Goal: Task Accomplishment & Management: Complete application form

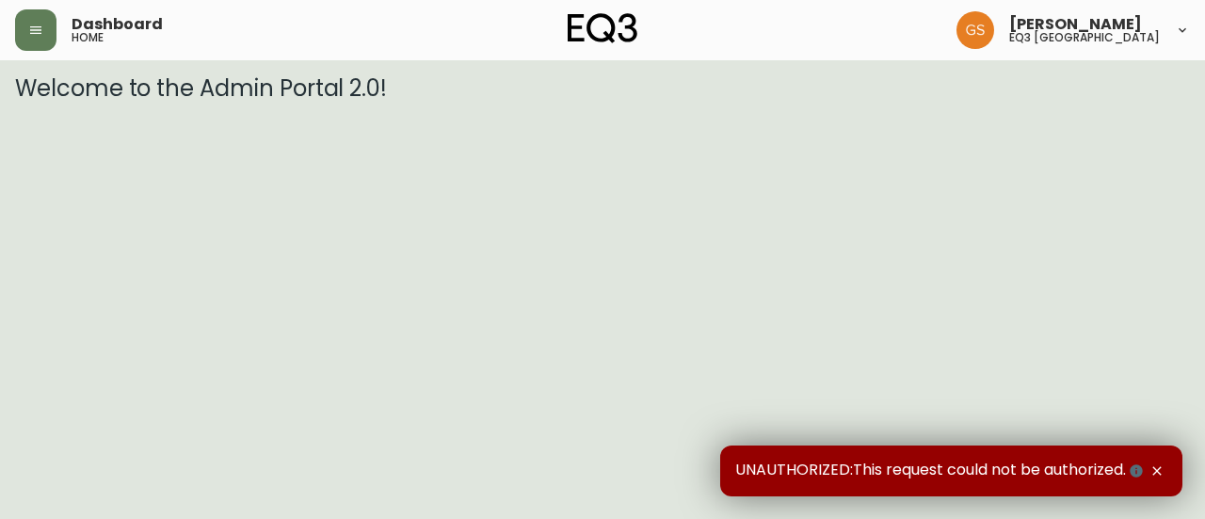
click at [81, 36] on h5 "home" at bounding box center [88, 37] width 32 height 11
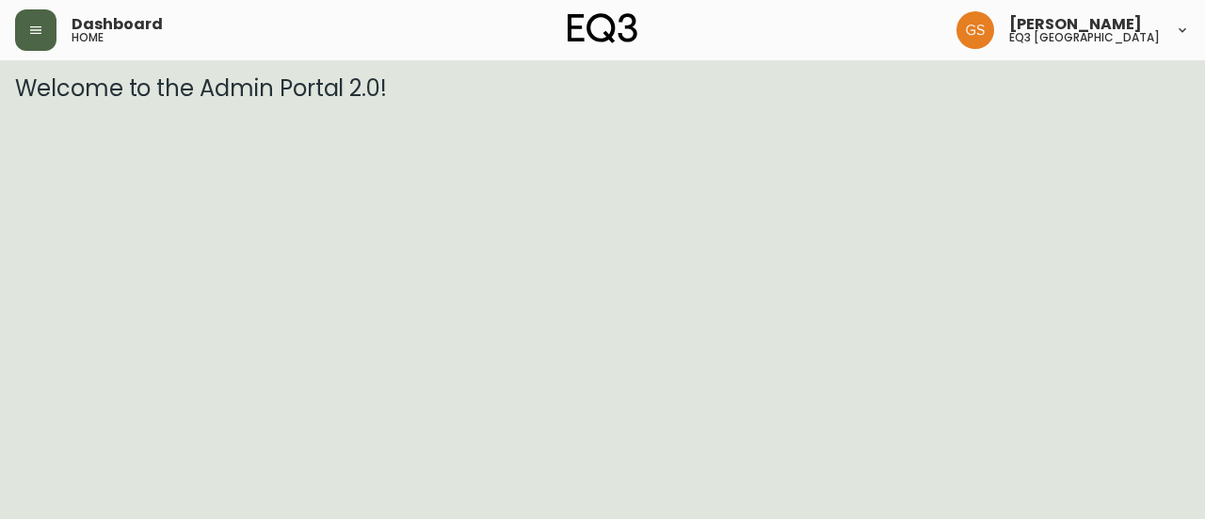
click at [38, 35] on icon "button" at bounding box center [35, 30] width 15 height 15
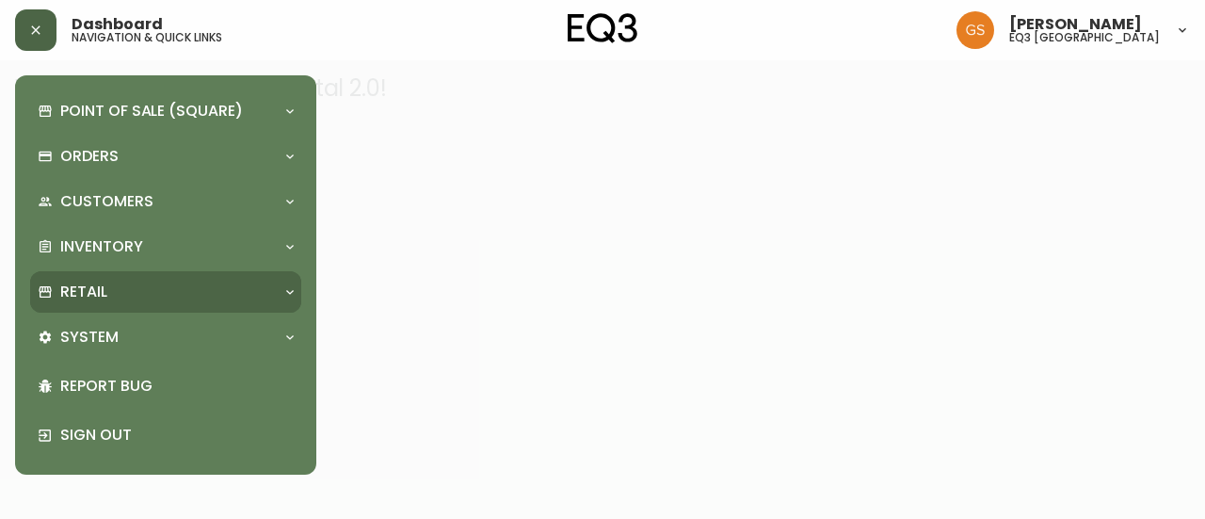
click at [233, 300] on div "Retail" at bounding box center [156, 291] width 237 height 21
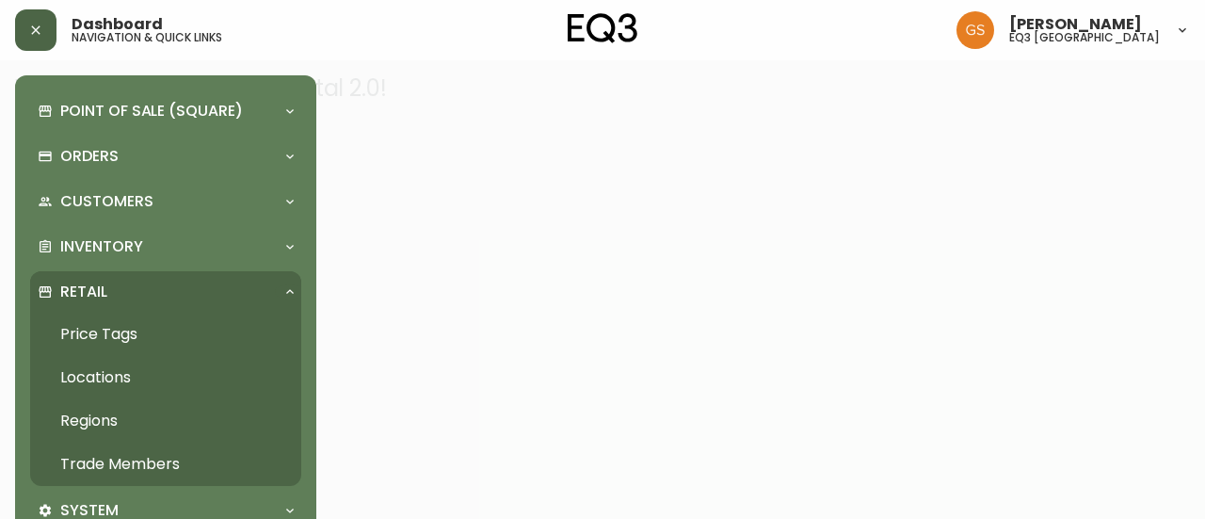
click at [156, 465] on link "Trade Members" at bounding box center [165, 463] width 271 height 43
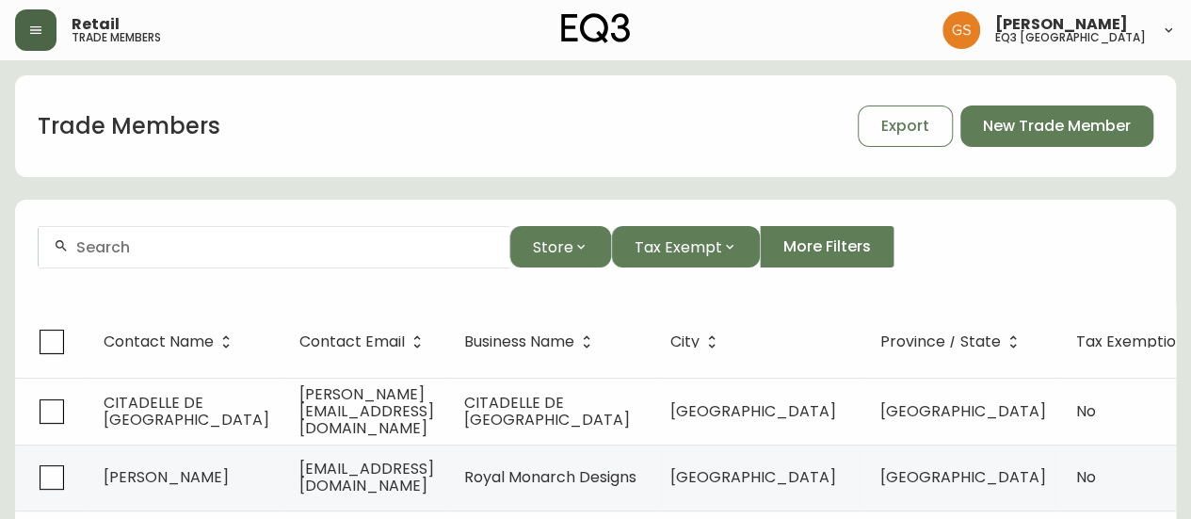
click at [350, 252] on input "text" at bounding box center [285, 247] width 418 height 18
type input "r"
click at [328, 257] on div at bounding box center [274, 247] width 471 height 42
type input "s"
click at [322, 243] on input "text" at bounding box center [285, 247] width 418 height 18
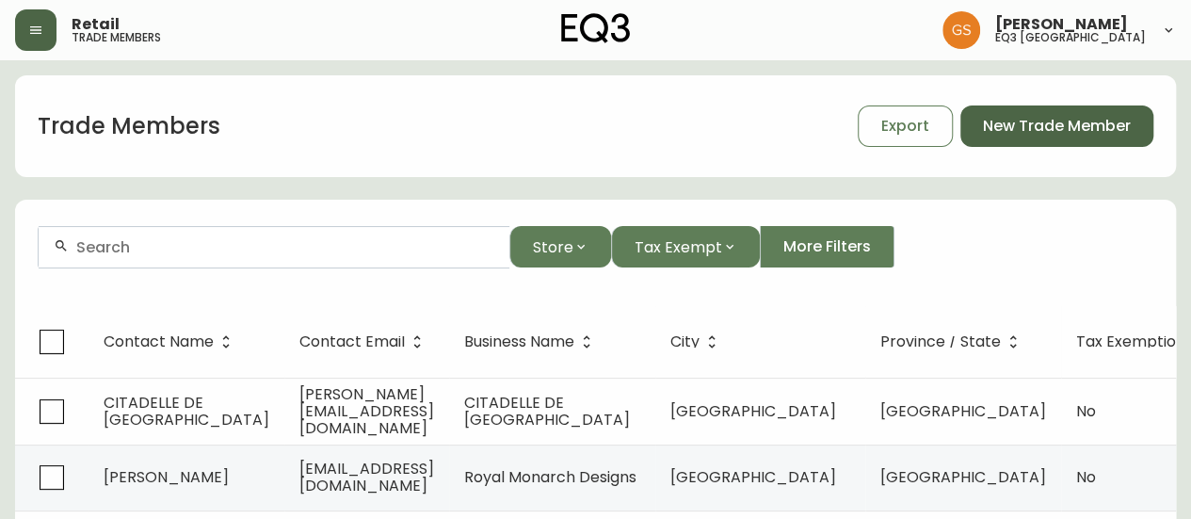
click at [1059, 122] on span "New Trade Member" at bounding box center [1057, 126] width 148 height 21
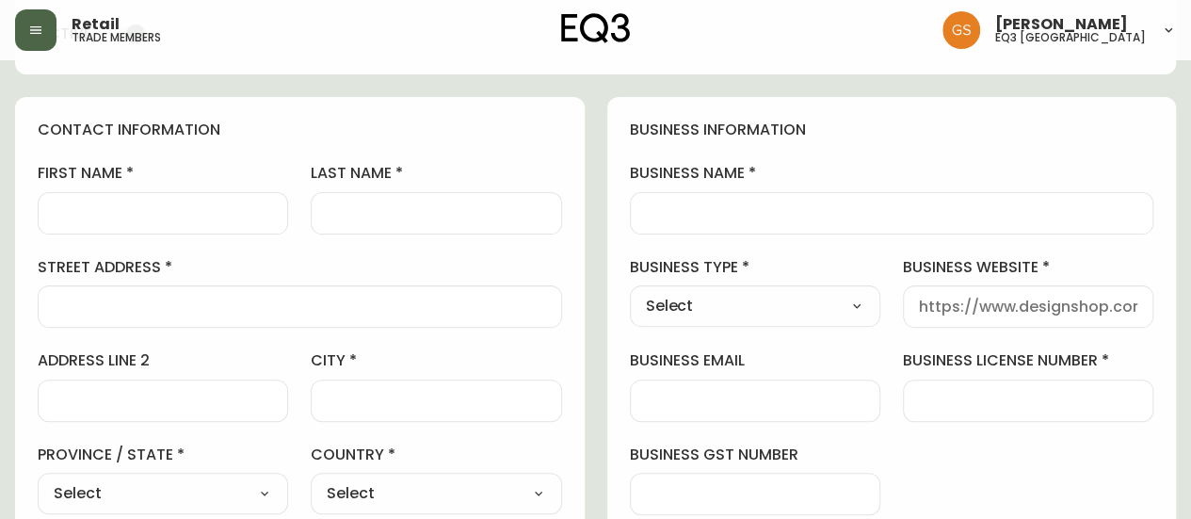
scroll to position [188, 0]
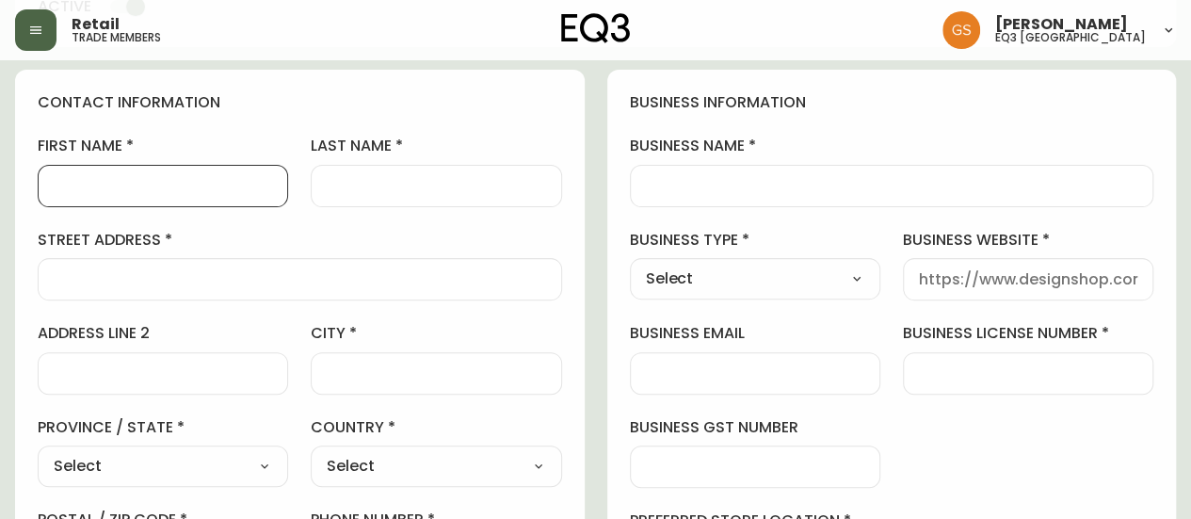
click at [207, 188] on input "first name" at bounding box center [163, 186] width 218 height 18
type input "[PERSON_NAME]"
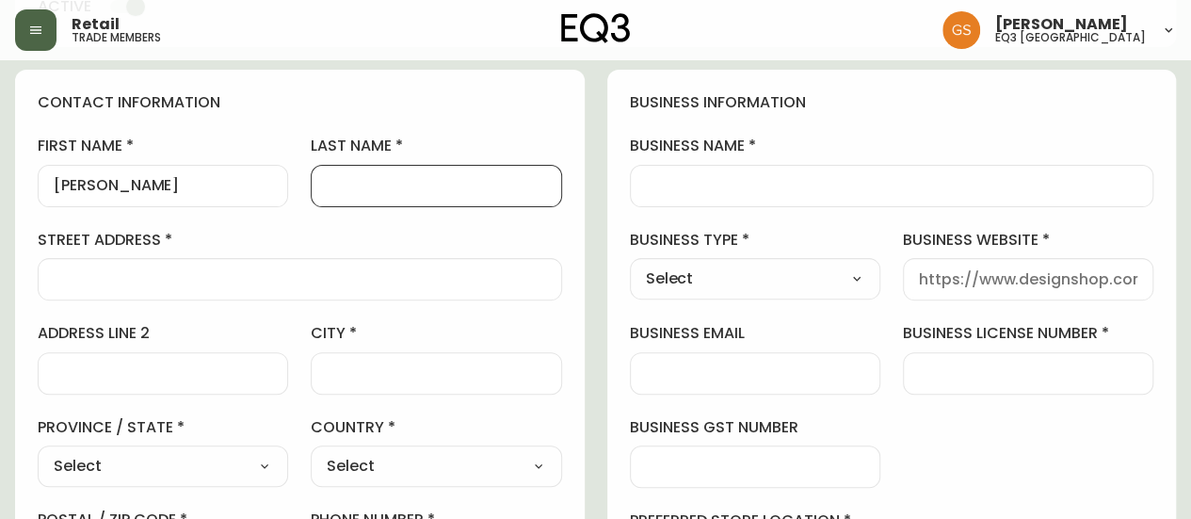
click at [410, 189] on input "last name" at bounding box center [436, 186] width 218 height 18
type input "Spallachi"
click at [733, 179] on input "business name" at bounding box center [892, 186] width 492 height 18
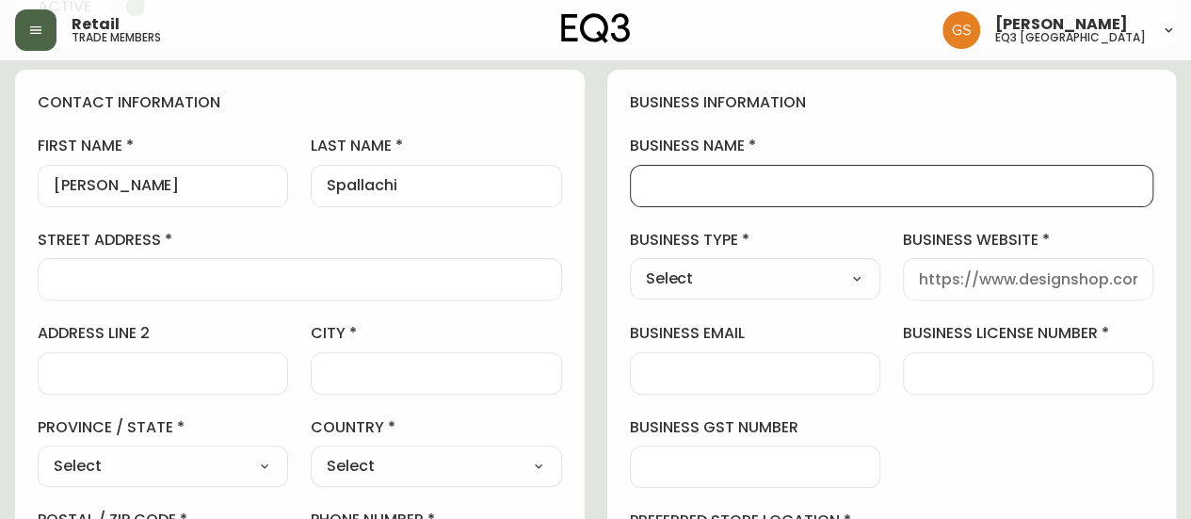
click at [448, 258] on div at bounding box center [300, 279] width 524 height 42
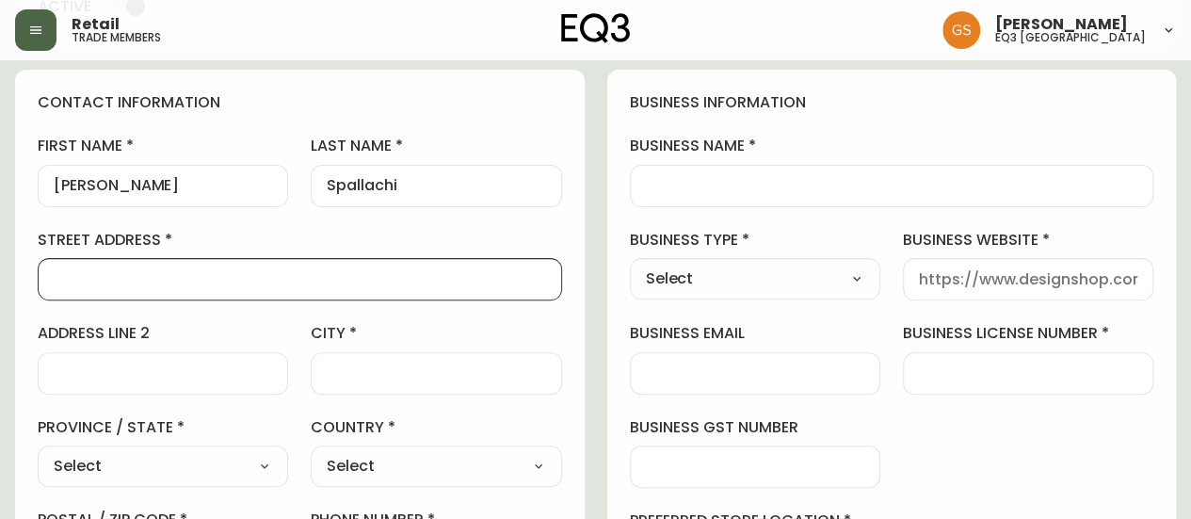
click at [671, 186] on input "business name" at bounding box center [892, 186] width 492 height 18
click at [465, 270] on input "street address" at bounding box center [300, 279] width 492 height 18
paste input "[STREET_ADDRESS][PERSON_NAME]"
type input "[STREET_ADDRESS][PERSON_NAME]"
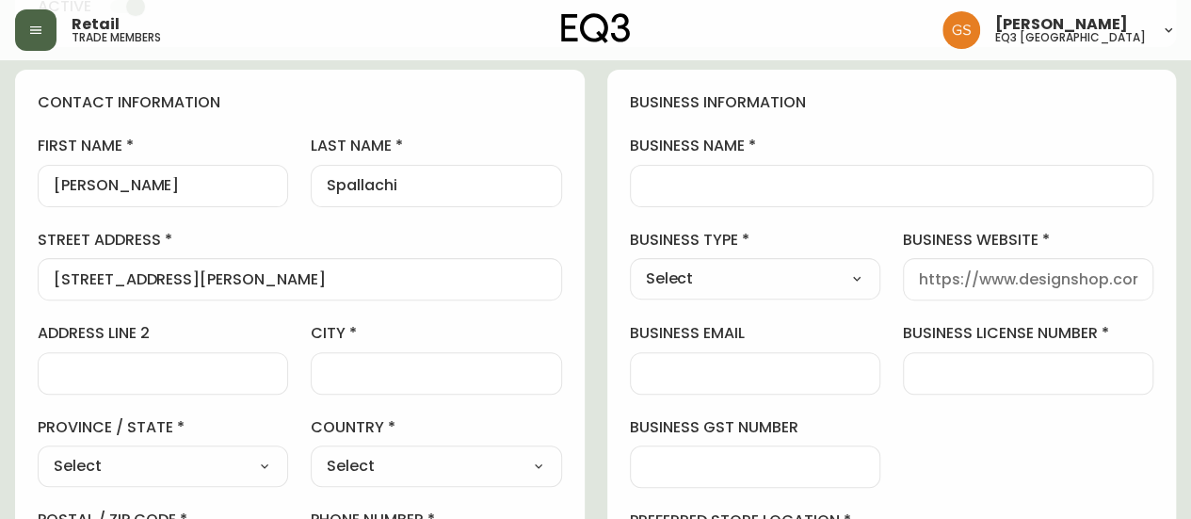
click at [247, 288] on div "[STREET_ADDRESS][PERSON_NAME]" at bounding box center [300, 279] width 524 height 42
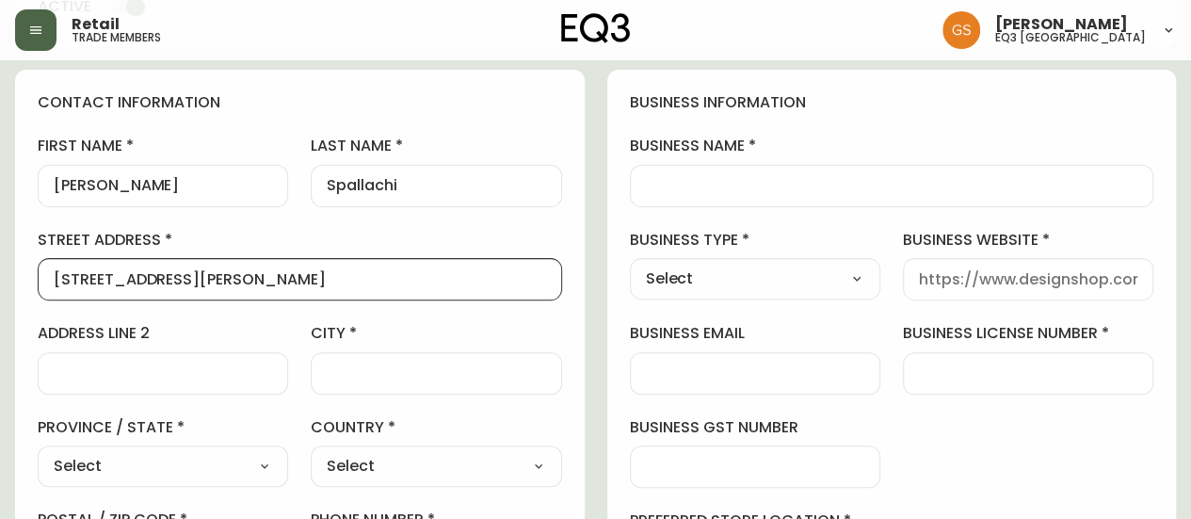
click at [707, 167] on div at bounding box center [892, 186] width 524 height 42
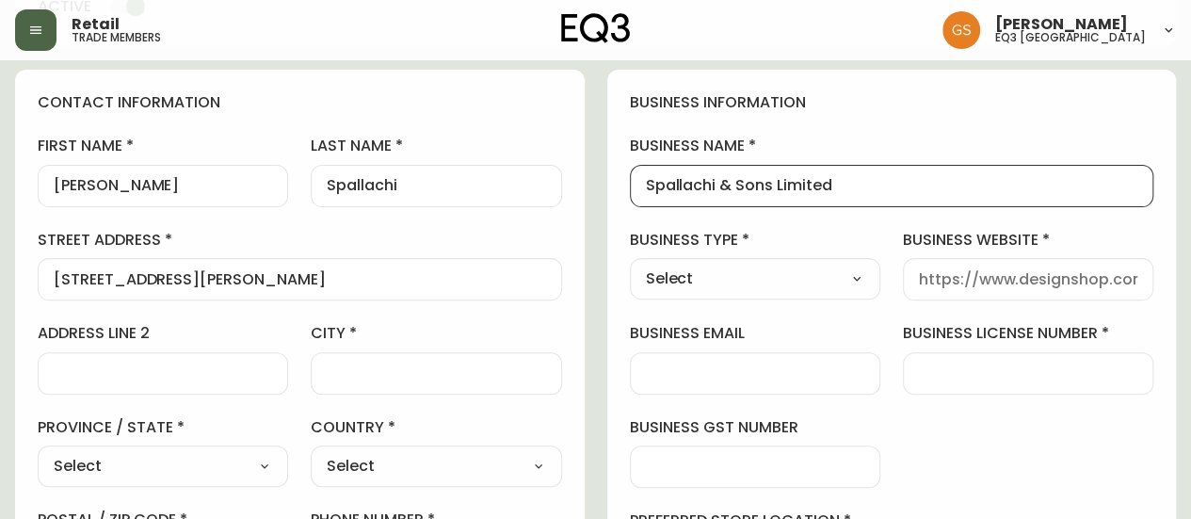
type input "Spallachi & Sons Limited"
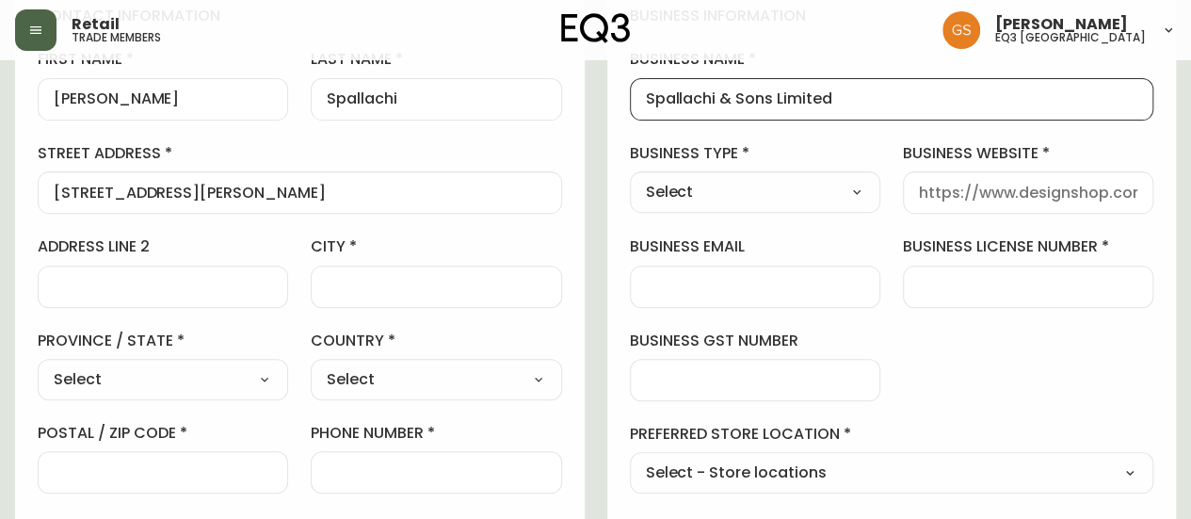
scroll to position [282, 0]
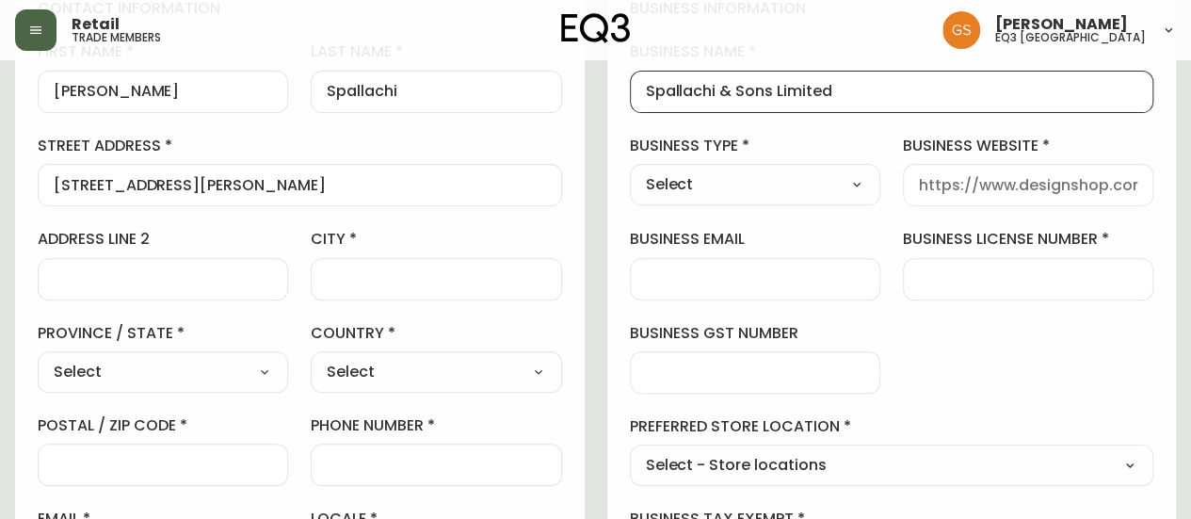
click at [782, 289] on div at bounding box center [755, 279] width 250 height 42
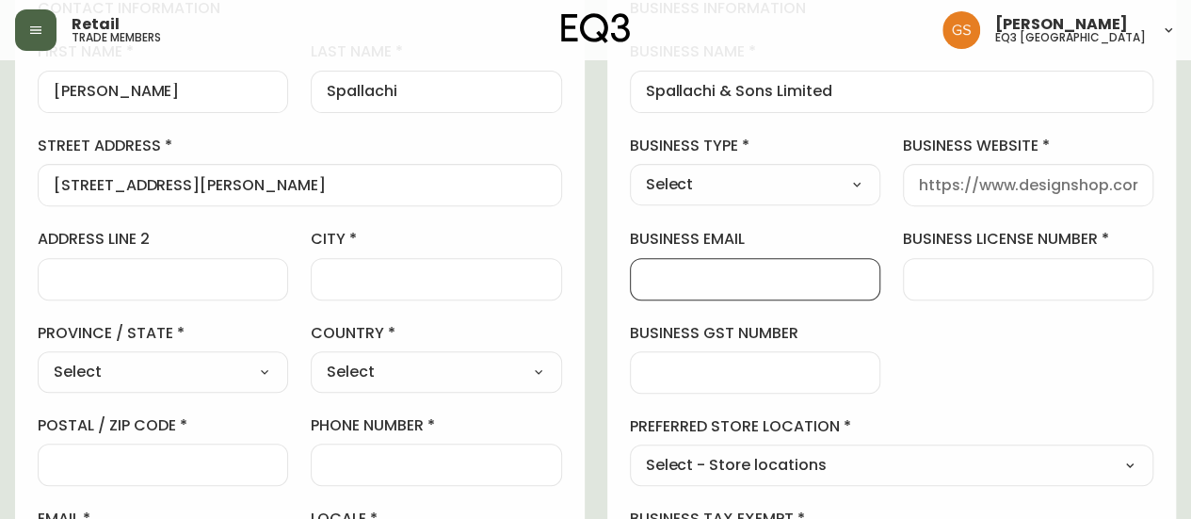
paste input "[URL][DOMAIN_NAME]"
type input "[URL][DOMAIN_NAME]"
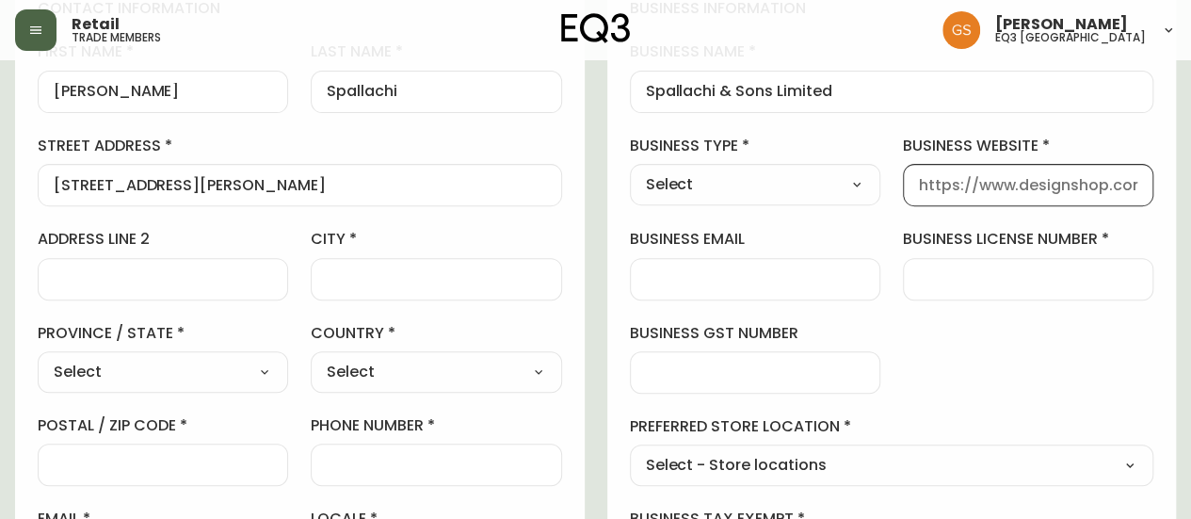
click at [968, 184] on input "business website" at bounding box center [1028, 185] width 218 height 18
paste input "[URL][DOMAIN_NAME]"
type input "[URL][DOMAIN_NAME]"
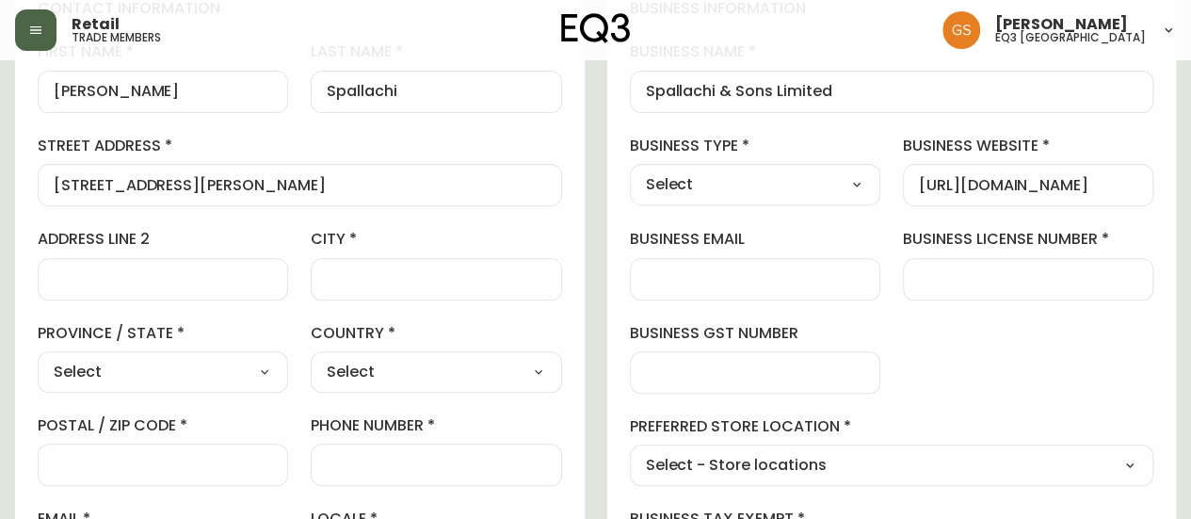
click at [944, 328] on div "business information business name Spallachi & Sons Limited business type Selec…" at bounding box center [891, 289] width 569 height 626
click at [805, 187] on select "Select Interior Designer Architect Home Builder Contractor Real Estate Agent Ho…" at bounding box center [755, 184] width 250 height 28
select select "Home Builder"
click at [630, 170] on select "Select Interior Designer Architect Home Builder Contractor Real Estate Agent Ho…" at bounding box center [755, 184] width 250 height 28
type input "Home Builder"
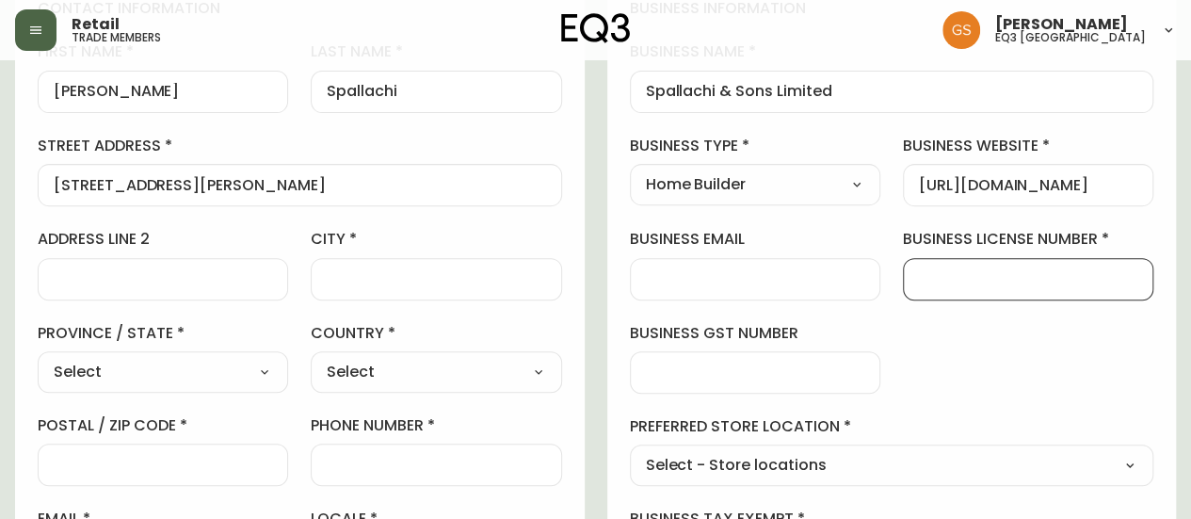
click at [921, 278] on input "business license number" at bounding box center [1028, 279] width 218 height 18
paste input "10495 1322"
type input "10495 1322"
click at [981, 366] on div "business information business name Spallachi & Sons Limited business type Home …" at bounding box center [891, 289] width 569 height 626
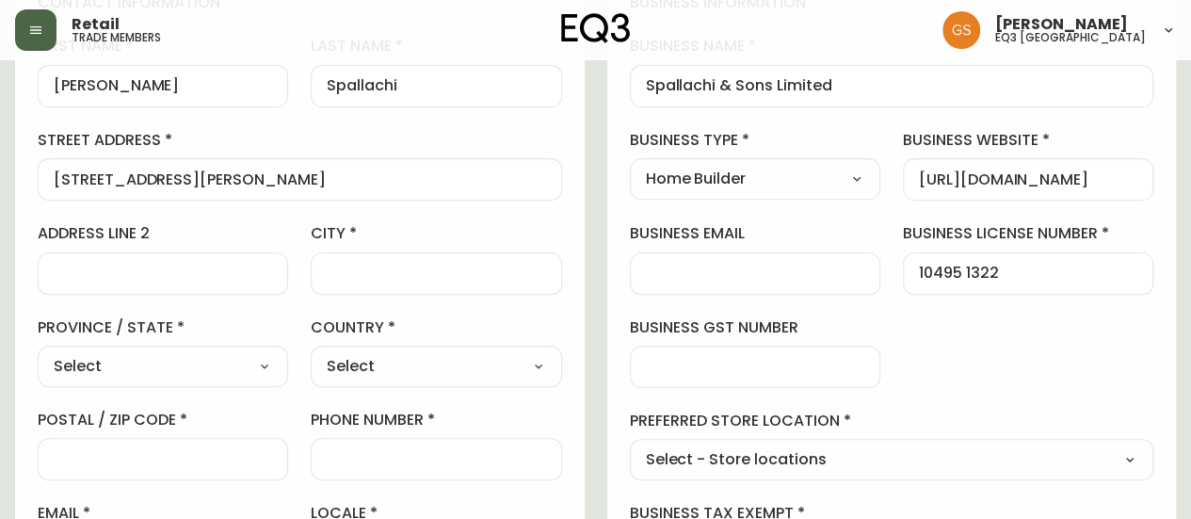
scroll to position [376, 0]
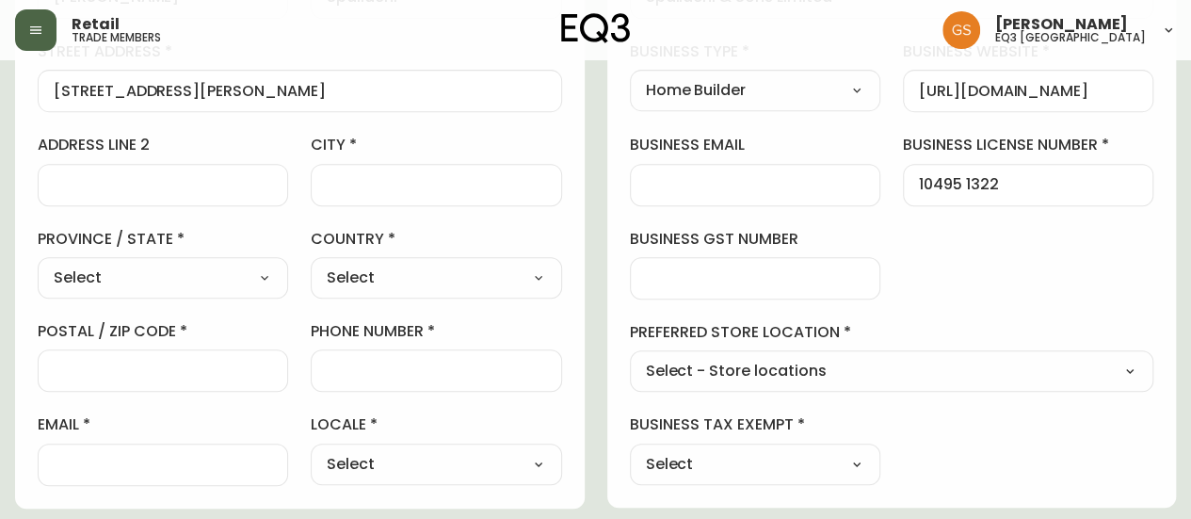
click at [815, 381] on select "Select - Store locations EQ3 [GEOGRAPHIC_DATA] EQ3 [GEOGRAPHIC_DATA] [GEOGRAPHI…" at bounding box center [892, 372] width 524 height 28
select select "cjw10z96q005b6gs00r6w7pwt"
click at [630, 358] on select "Select - Store locations EQ3 [GEOGRAPHIC_DATA] EQ3 [GEOGRAPHIC_DATA] [GEOGRAPHI…" at bounding box center [892, 372] width 524 height 28
type input "EQ3 [GEOGRAPHIC_DATA]"
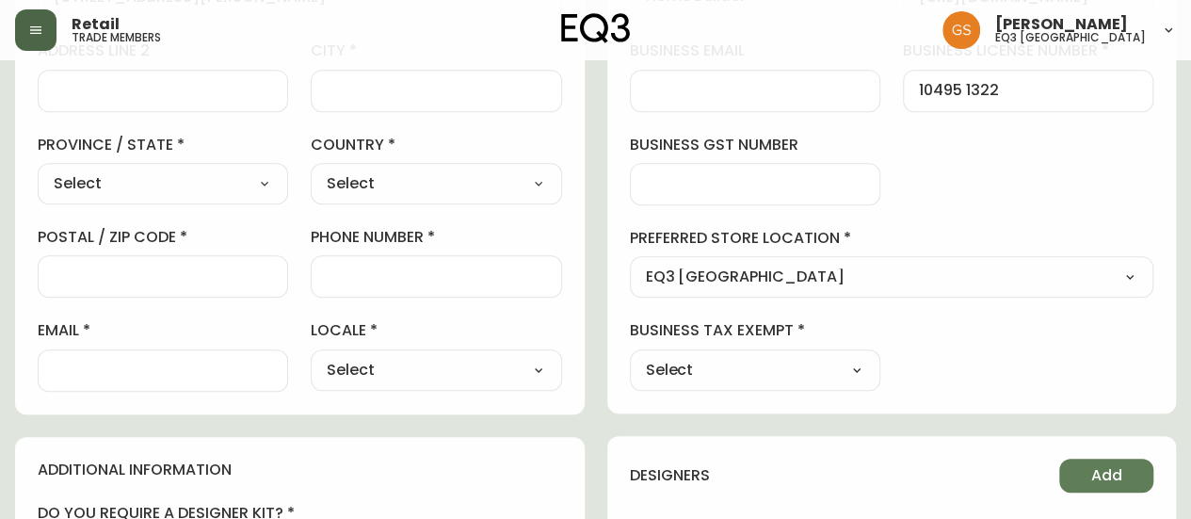
click at [717, 375] on select "Select Yes No" at bounding box center [755, 370] width 250 height 28
select select "false"
click at [630, 356] on select "Select Yes No" at bounding box center [755, 370] width 250 height 28
type input "No"
click at [392, 366] on select "Select CA_EN [GEOGRAPHIC_DATA] US_EN" at bounding box center [436, 370] width 250 height 28
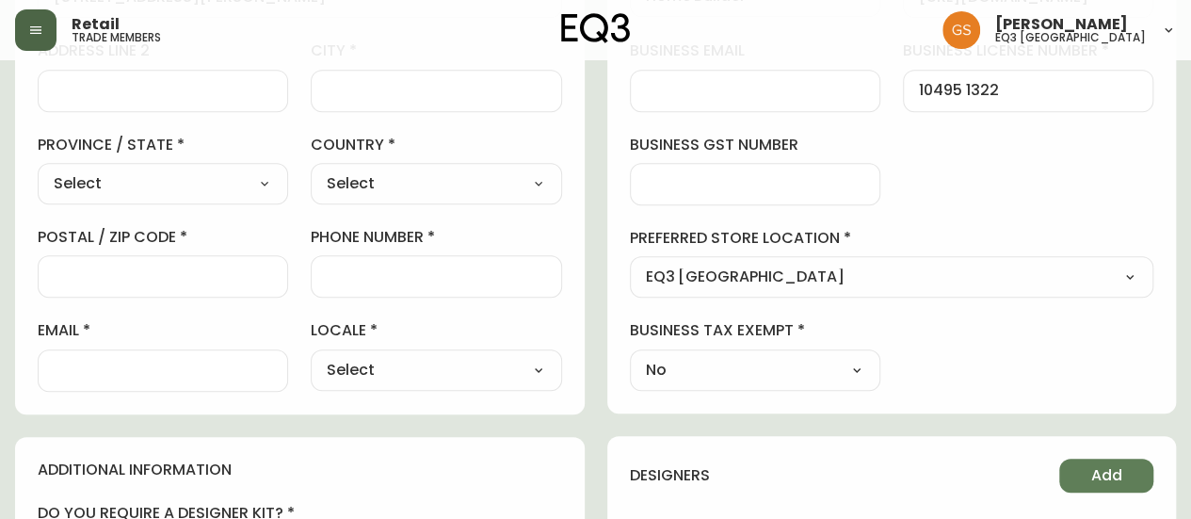
select select "CA_EN"
click at [311, 356] on select "Select CA_EN [GEOGRAPHIC_DATA] US_EN" at bounding box center [436, 370] width 250 height 28
type input "CA_EN"
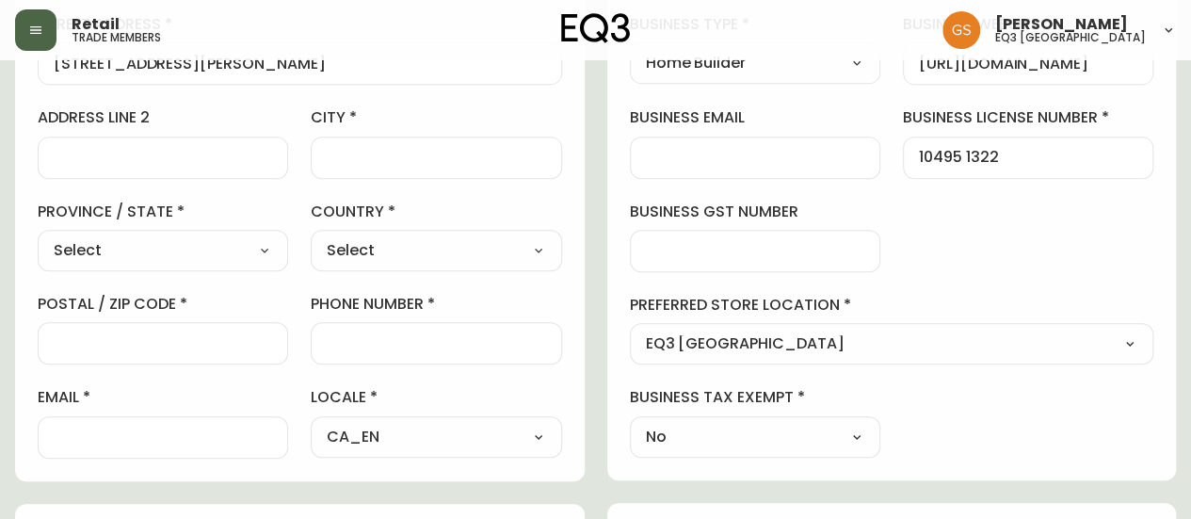
scroll to position [376, 0]
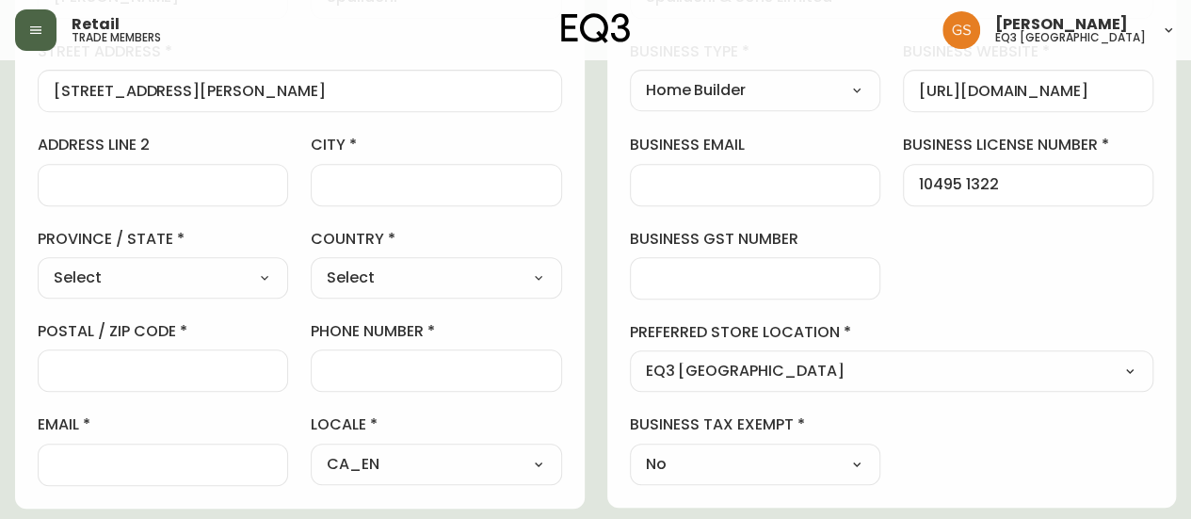
click at [403, 289] on select "Select [GEOGRAPHIC_DATA] [GEOGRAPHIC_DATA]" at bounding box center [436, 278] width 250 height 28
select select "CA"
click at [311, 264] on select "Select [GEOGRAPHIC_DATA] [GEOGRAPHIC_DATA]" at bounding box center [436, 278] width 250 height 28
type input "[GEOGRAPHIC_DATA]"
click at [245, 281] on select "Select [GEOGRAPHIC_DATA] [GEOGRAPHIC_DATA] [GEOGRAPHIC_DATA] [GEOGRAPHIC_DATA] …" at bounding box center [163, 278] width 250 height 28
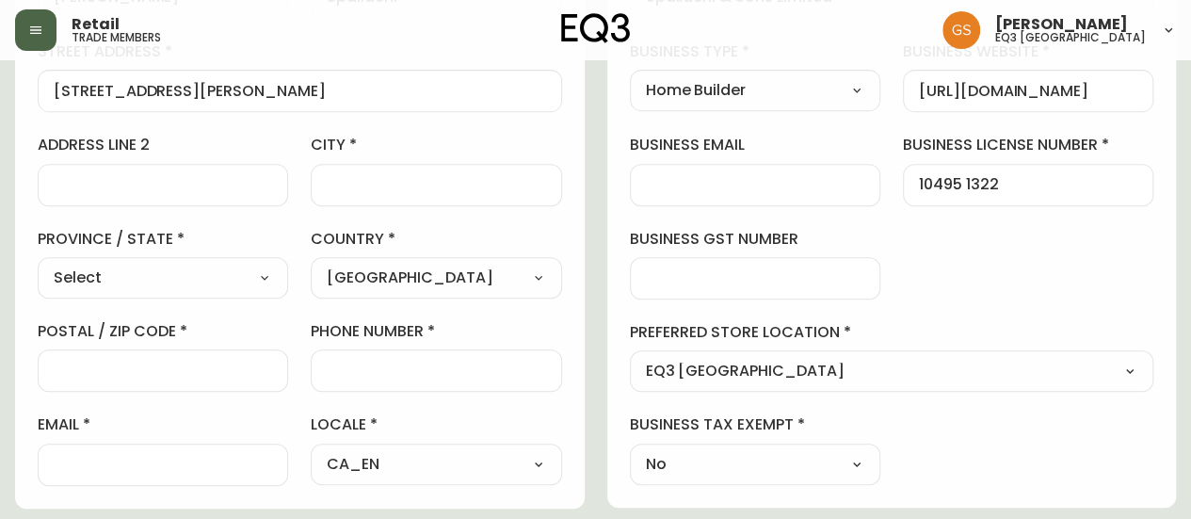
select select "ON"
click at [38, 264] on select "Select [GEOGRAPHIC_DATA] [GEOGRAPHIC_DATA] [GEOGRAPHIC_DATA] [GEOGRAPHIC_DATA] …" at bounding box center [163, 278] width 250 height 28
type input "[GEOGRAPHIC_DATA]"
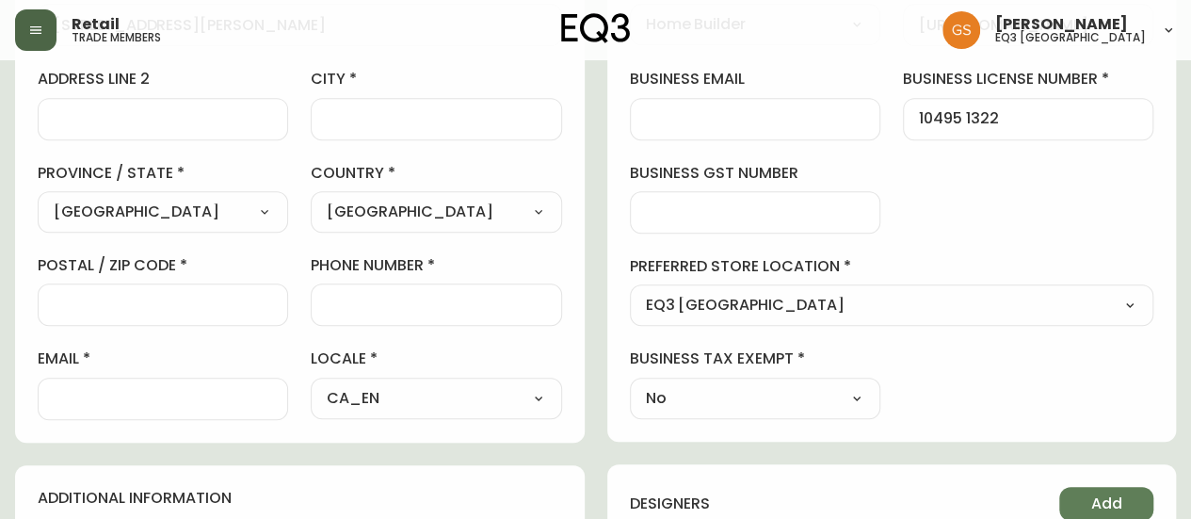
scroll to position [471, 0]
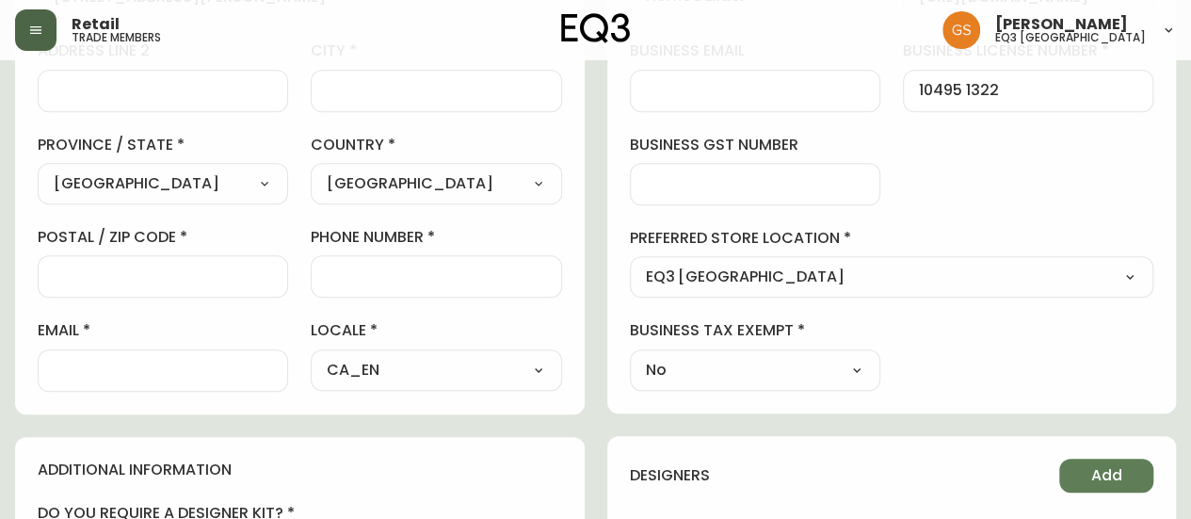
click at [349, 269] on input "phone number" at bounding box center [436, 276] width 218 height 18
paste input "[PHONE_NUMBER]"
type input "[PHONE_NUMBER]"
click at [175, 357] on div at bounding box center [163, 370] width 250 height 42
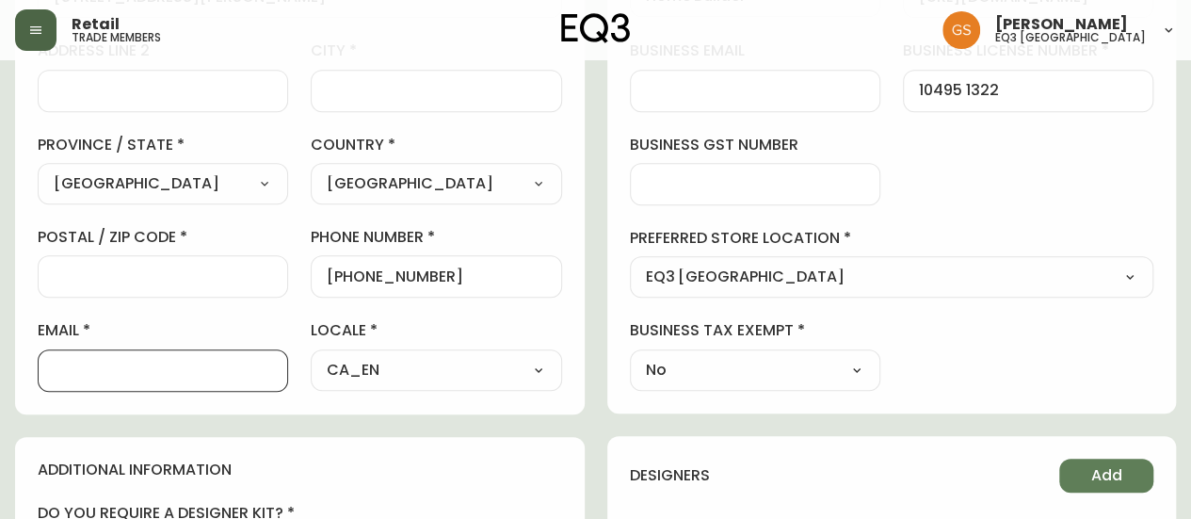
paste input "[EMAIL_ADDRESS][DOMAIN_NAME]"
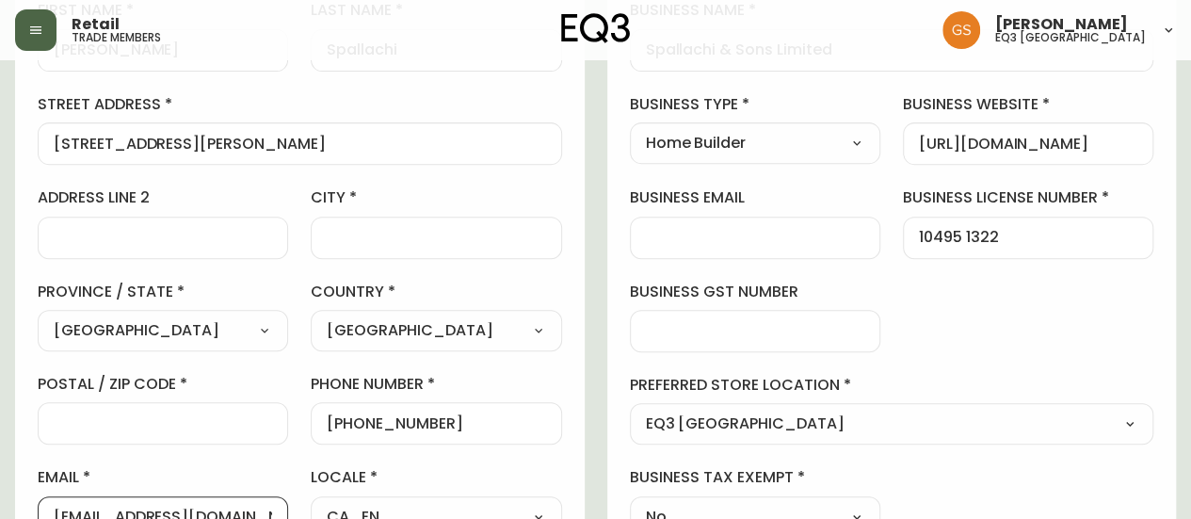
scroll to position [376, 0]
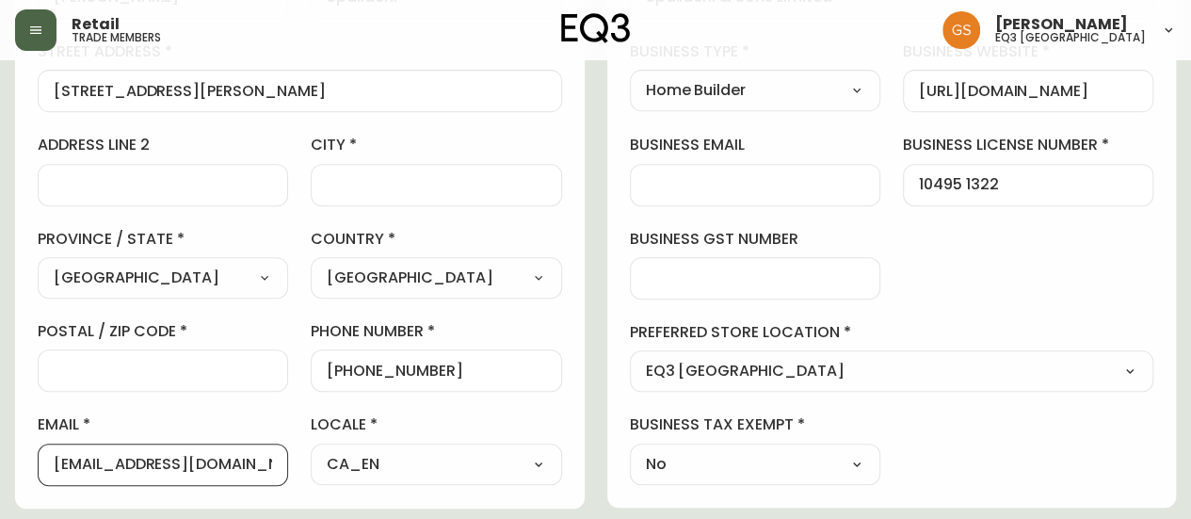
type input "[EMAIL_ADDRESS][DOMAIN_NAME]"
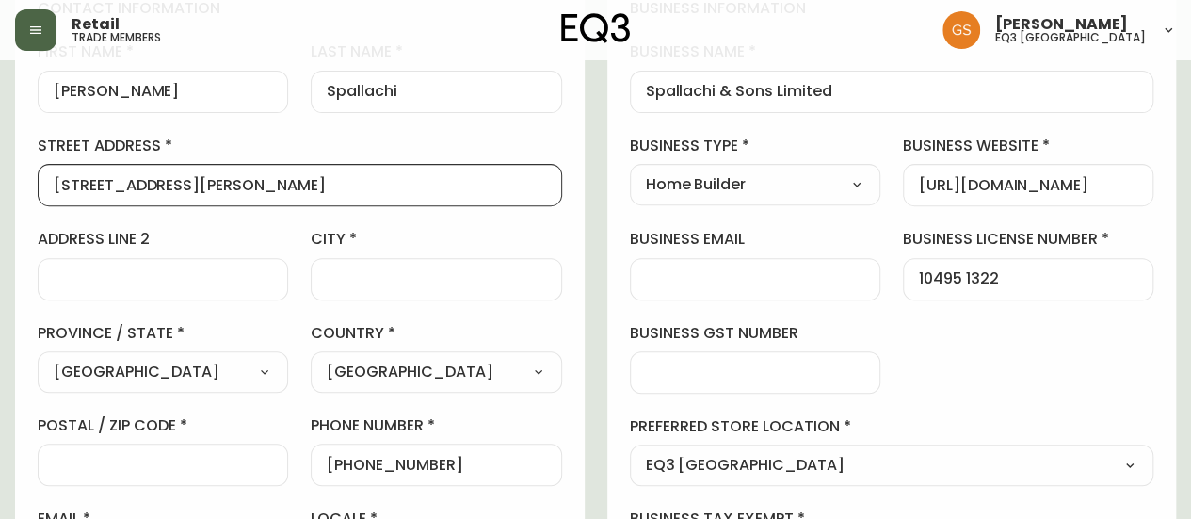
scroll to position [0, 0]
drag, startPoint x: 303, startPoint y: 187, endPoint x: 23, endPoint y: 182, distance: 280.5
click at [39, 178] on div "[STREET_ADDRESS][PERSON_NAME]" at bounding box center [300, 185] width 524 height 42
paste input "[STREET_ADDRESS]"
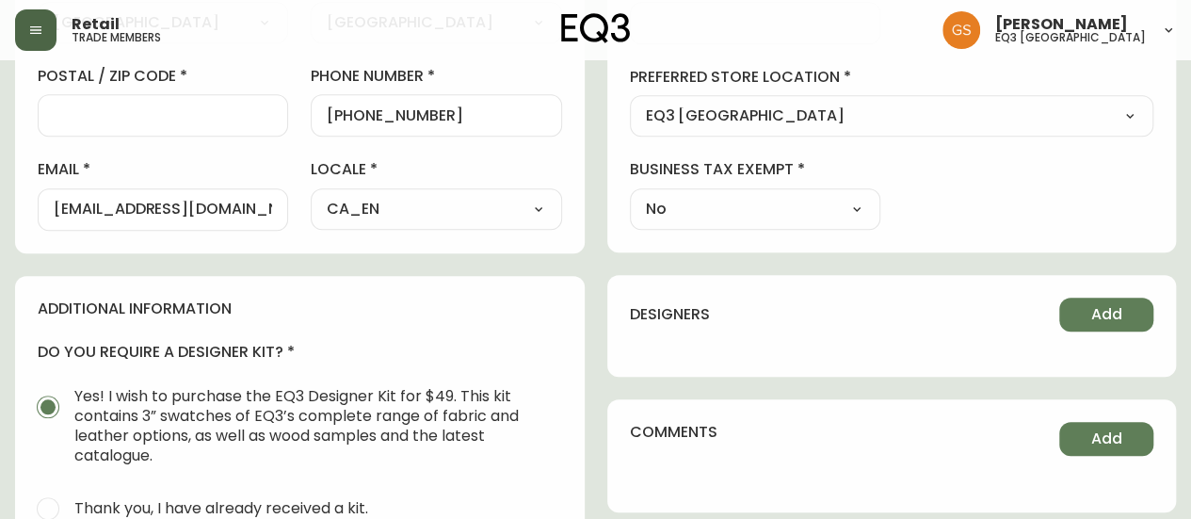
scroll to position [753, 0]
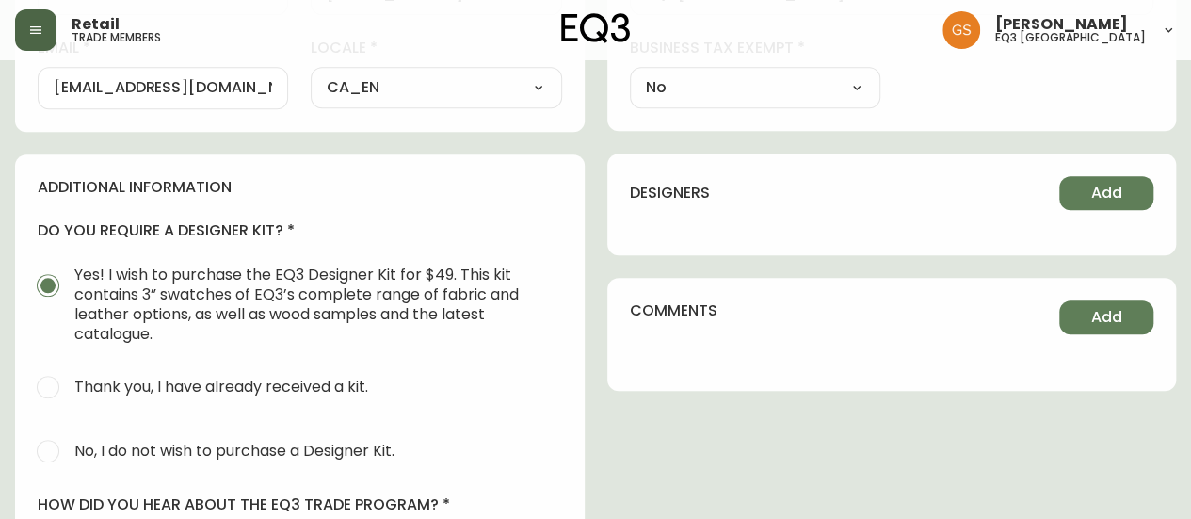
type input "[STREET_ADDRESS]"
click at [58, 440] on input "No, I do not wish to purchase a Designer Kit." at bounding box center [47, 450] width 41 height 41
radio input "true"
radio input "false"
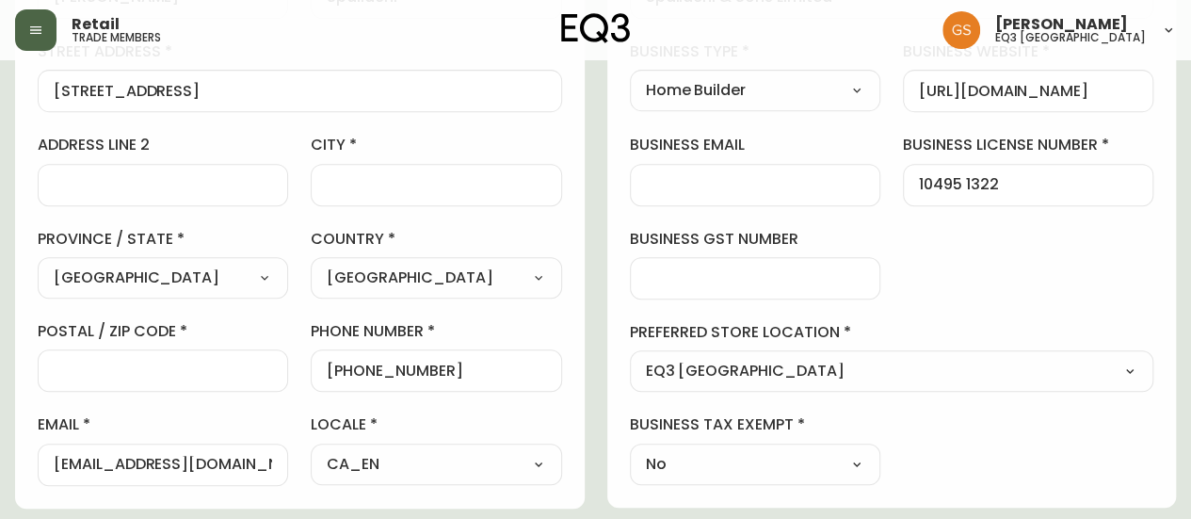
scroll to position [376, 0]
click at [155, 357] on div at bounding box center [163, 370] width 250 height 42
paste input "L9G 2W5"
type input "L9G 2W5"
click at [607, 128] on div "business information business name Spallachi & Sons Limited business type Home …" at bounding box center [891, 194] width 569 height 626
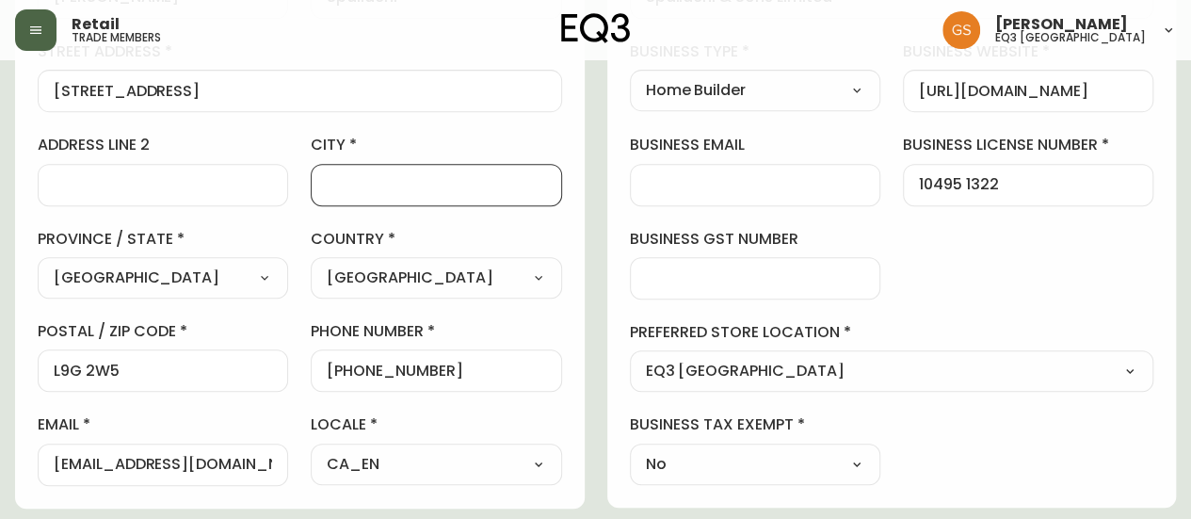
click at [454, 177] on input "city" at bounding box center [436, 185] width 218 height 18
type input "Ancaster"
click at [393, 141] on label "city" at bounding box center [436, 145] width 250 height 21
click at [393, 176] on input "Ancaster" at bounding box center [436, 185] width 218 height 18
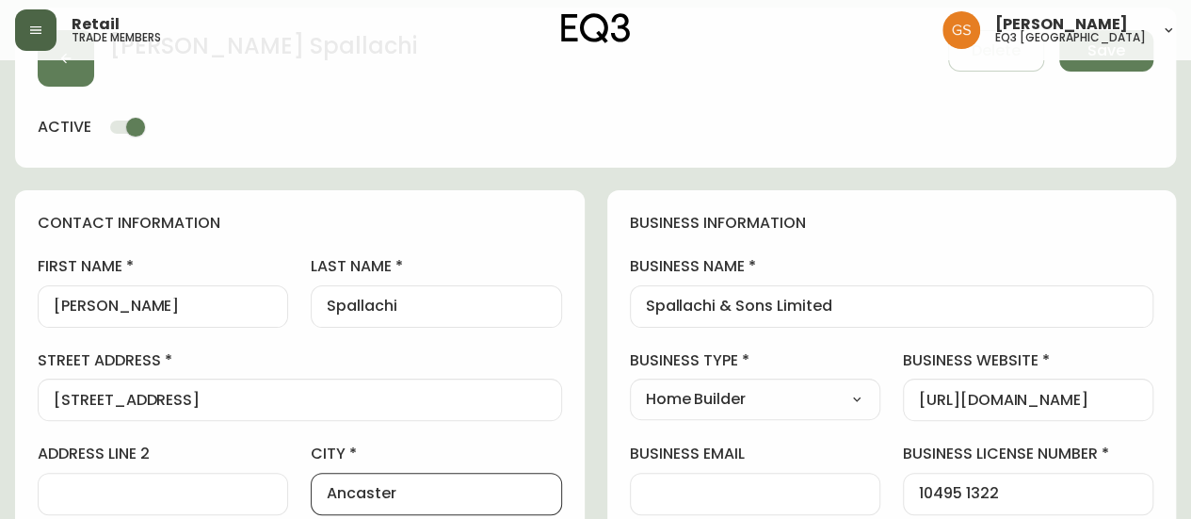
scroll to position [0, 0]
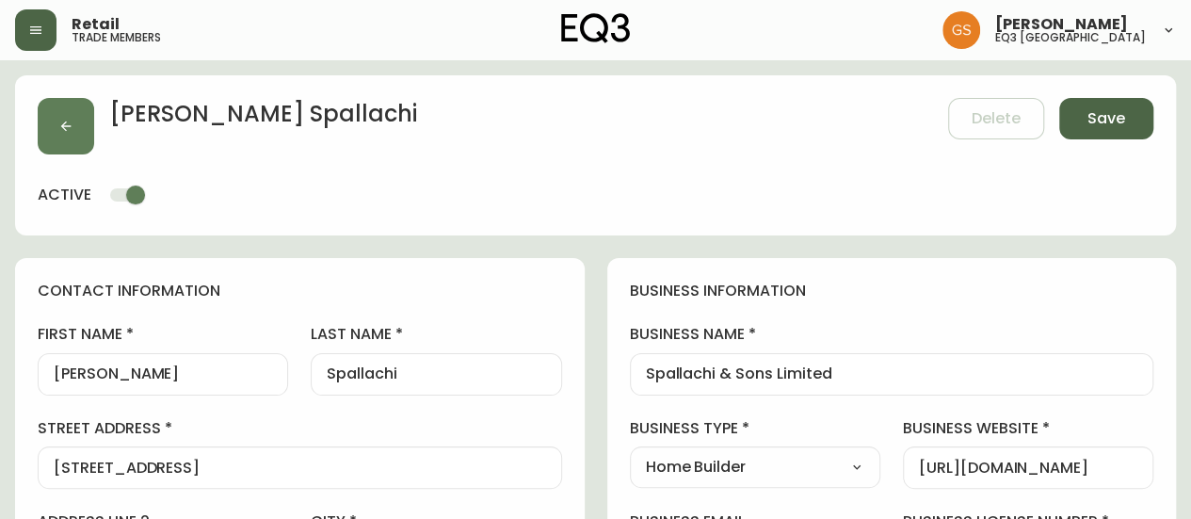
click at [1099, 125] on span "Save" at bounding box center [1106, 118] width 38 height 21
click at [1097, 114] on span "Save" at bounding box center [1106, 118] width 38 height 21
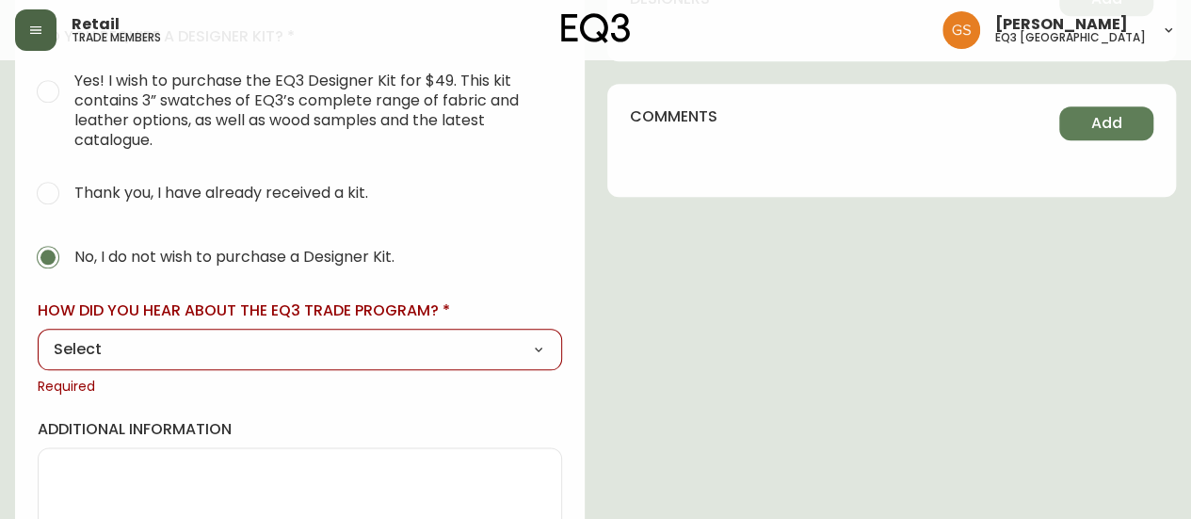
scroll to position [1012, 0]
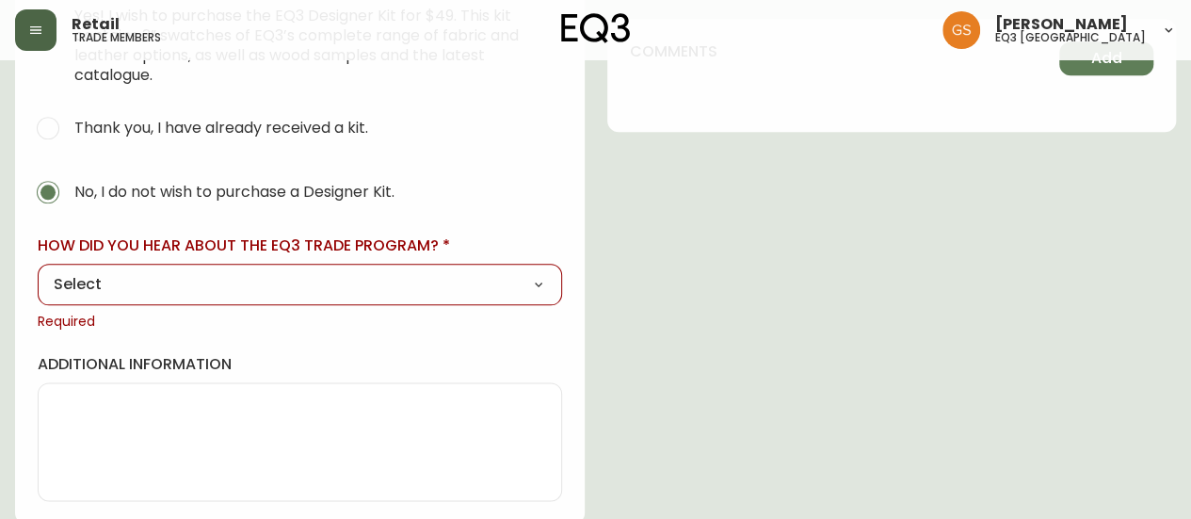
click at [507, 274] on select "Select Social Media Advertisement Trade Show Outreach from a Trade Rep Other" at bounding box center [300, 284] width 524 height 28
select select "Other"
click at [38, 270] on select "Select Social Media Advertisement Trade Show Outreach from a Trade Rep Other" at bounding box center [300, 284] width 524 height 28
type input "Other"
click at [140, 400] on input "other" at bounding box center [300, 403] width 492 height 18
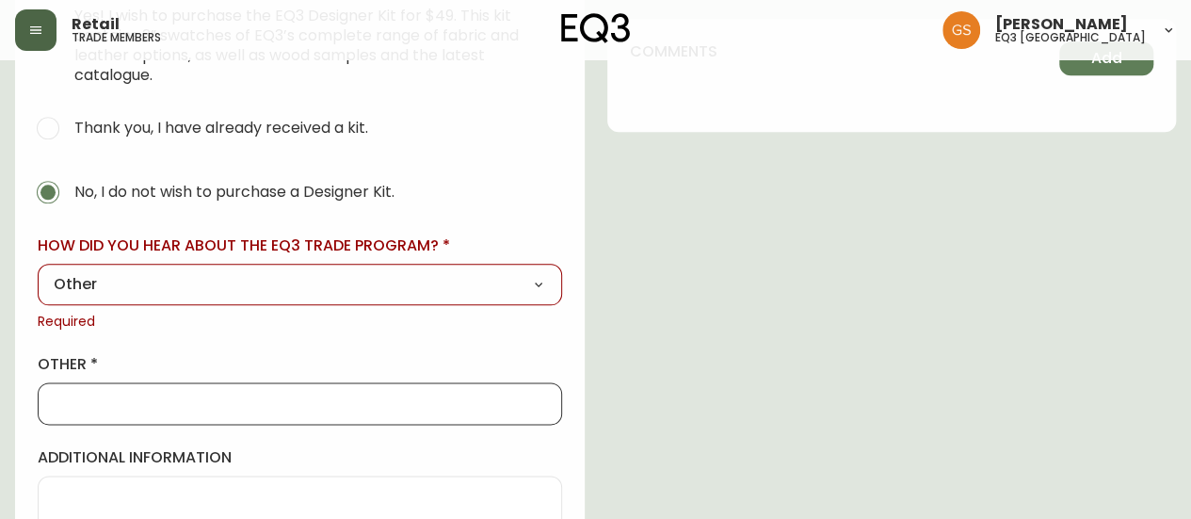
type input "WALK IN"
click at [269, 394] on input "WALK IN" at bounding box center [300, 403] width 492 height 18
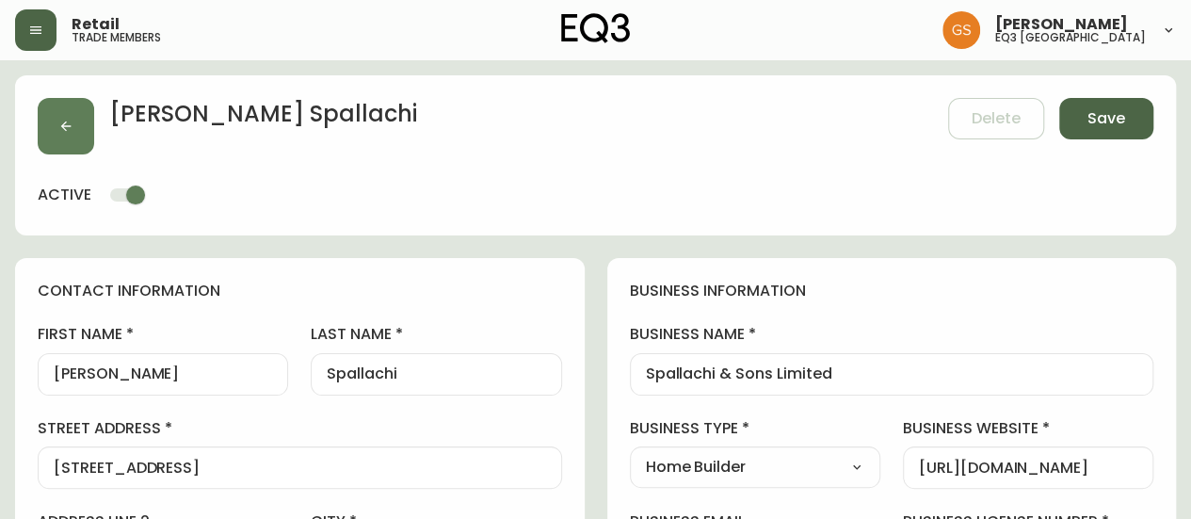
click at [1102, 108] on span "Save" at bounding box center [1106, 118] width 38 height 21
select select
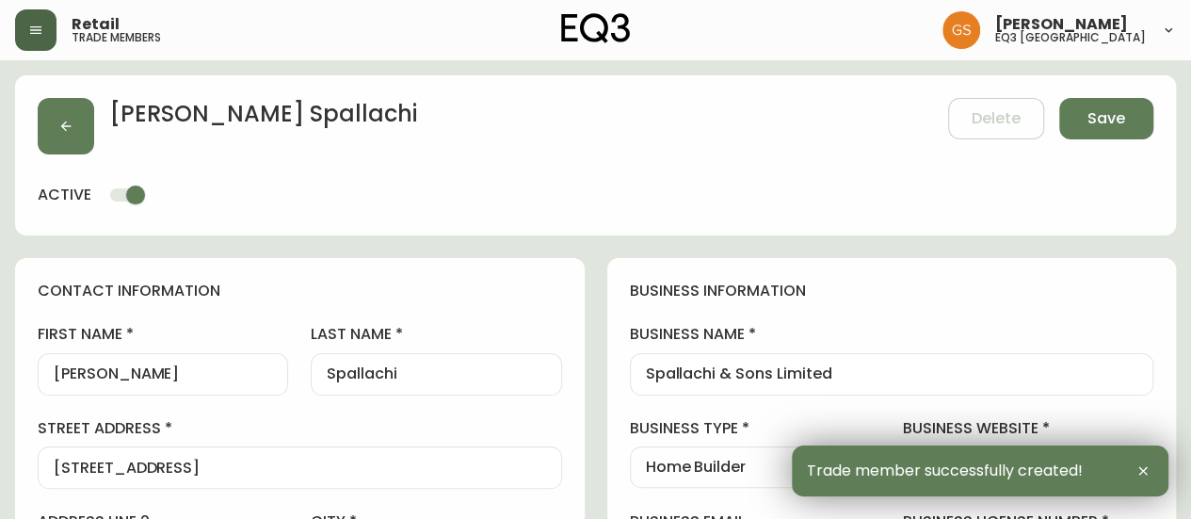
type input "[PHONE_NUMBER]"
type input "Other"
select select "Other"
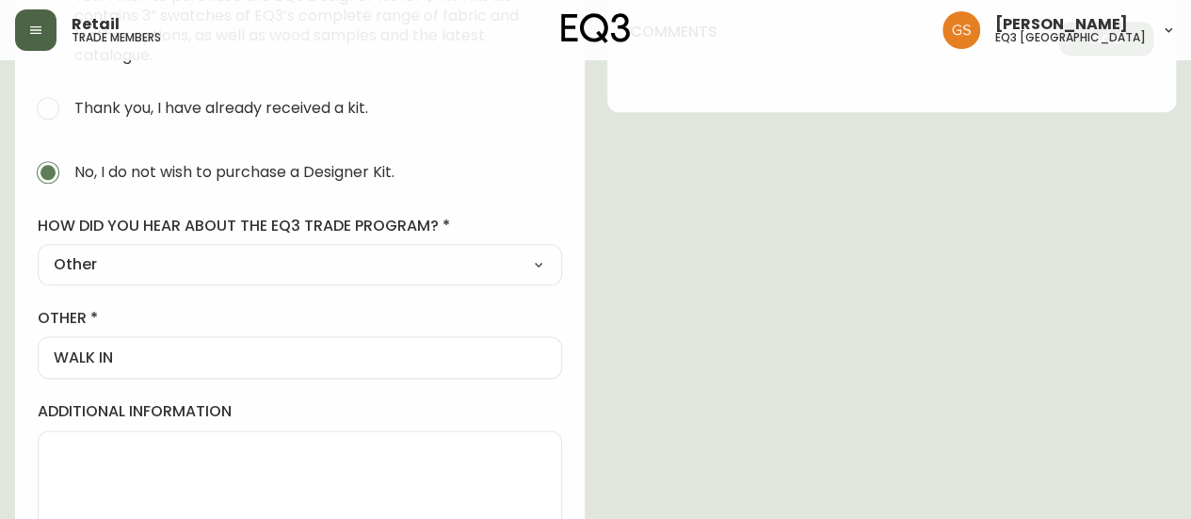
scroll to position [1035, 0]
